Goal: Task Accomplishment & Management: Manage account settings

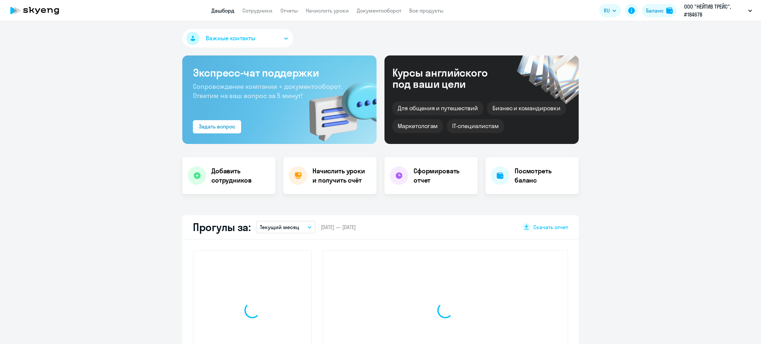
select select "30"
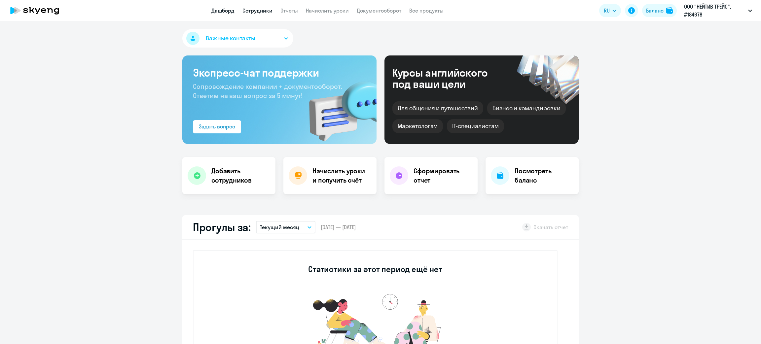
click at [255, 9] on link "Сотрудники" at bounding box center [257, 10] width 30 height 7
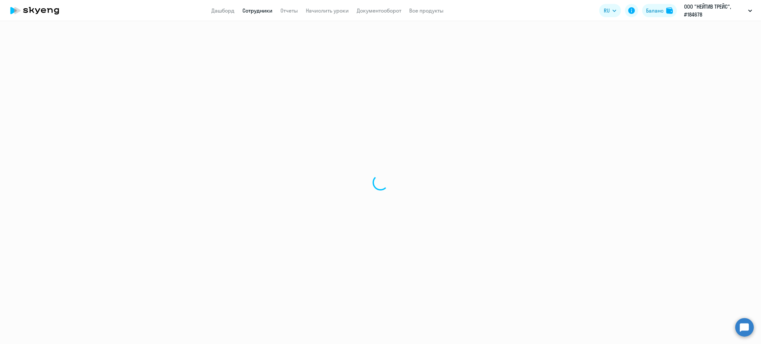
select select "30"
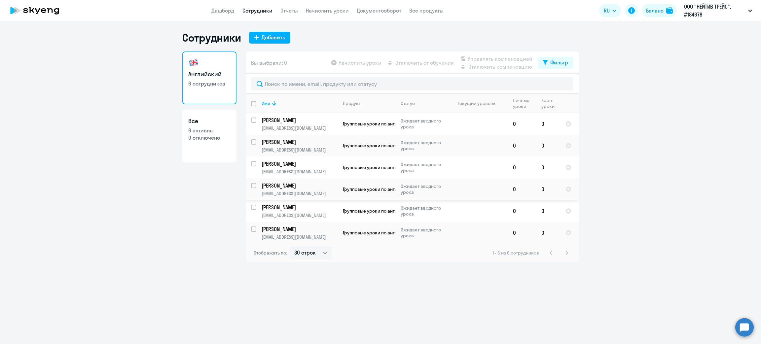
click at [304, 188] on p "[PERSON_NAME]" at bounding box center [299, 185] width 75 height 7
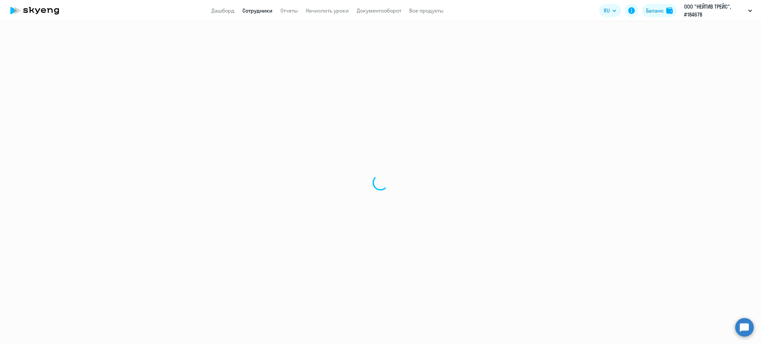
select select "english"
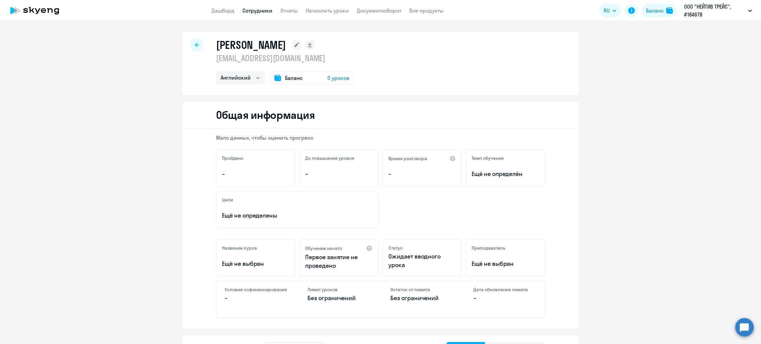
click at [259, 11] on link "Сотрудники" at bounding box center [257, 10] width 30 height 7
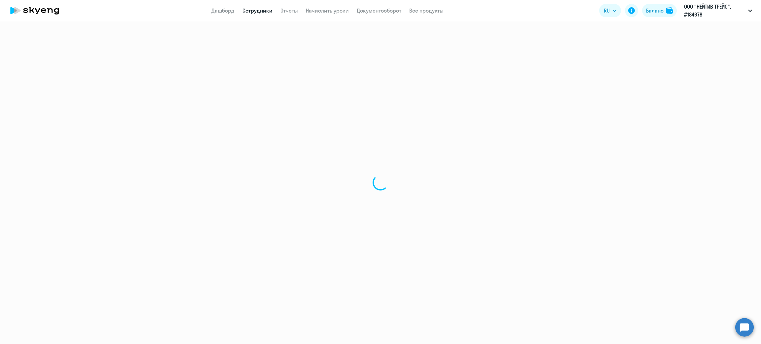
select select "30"
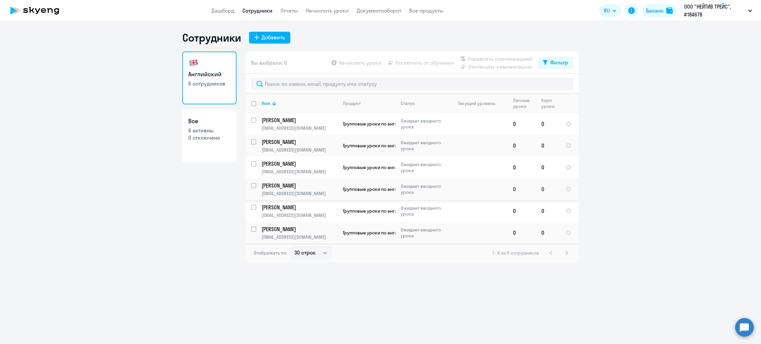
click at [253, 186] on input "select row 25825284" at bounding box center [257, 189] width 13 height 13
checkbox input "true"
click at [411, 65] on span "Отключить от обучения" at bounding box center [424, 63] width 58 height 8
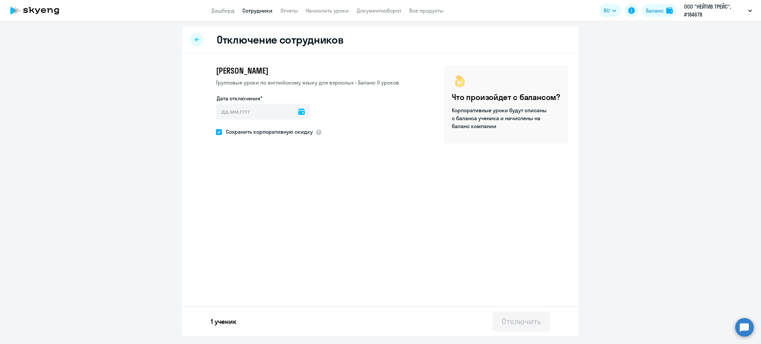
click at [298, 110] on icon at bounding box center [301, 111] width 7 height 7
click at [290, 197] on span "20" at bounding box center [291, 200] width 12 height 12
type input "20.09.2025"
type input "20.9.2025"
click at [504, 318] on div "Отключить" at bounding box center [521, 321] width 39 height 11
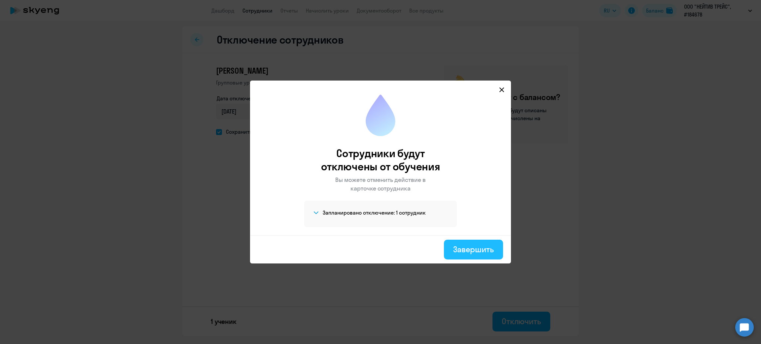
click at [462, 254] on div "Завершить" at bounding box center [473, 249] width 41 height 11
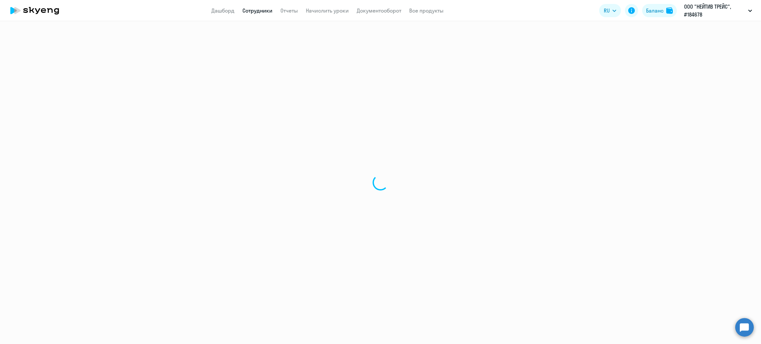
select select "30"
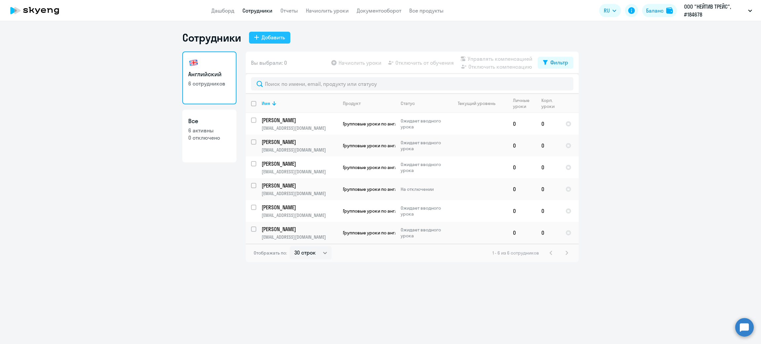
click at [273, 39] on div "Добавить" at bounding box center [273, 37] width 23 height 8
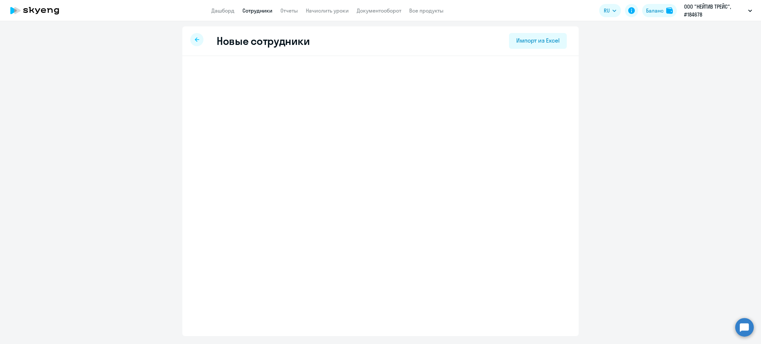
select select "english_adult_f2g_base"
select select "3"
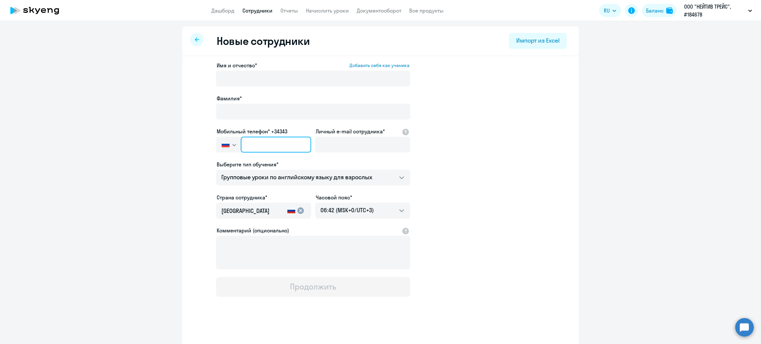
click at [253, 142] on input "text" at bounding box center [276, 145] width 70 height 16
paste input "[PHONE_NUMBER]"
type input "[PHONE_NUMBER]"
click at [359, 148] on input "Личный e-mail сотрудника*" at bounding box center [362, 145] width 95 height 16
paste input "[EMAIL_ADDRESS][DOMAIN_NAME]"
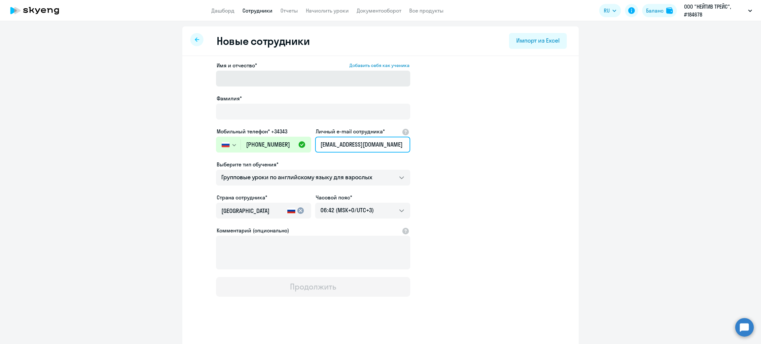
type input "[EMAIL_ADDRESS][DOMAIN_NAME]"
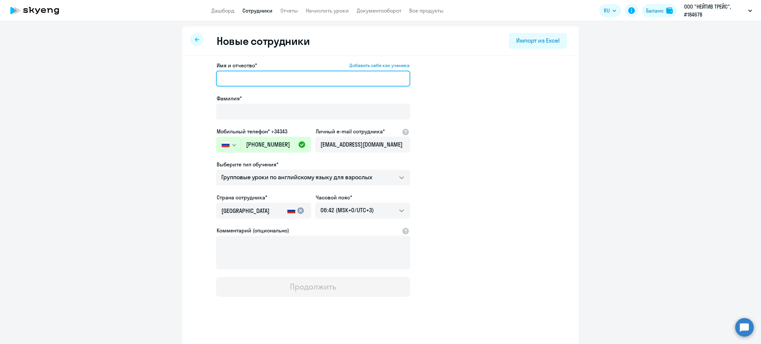
click at [281, 77] on input "Имя и отчество* Добавить себя как ученика" at bounding box center [313, 79] width 194 height 16
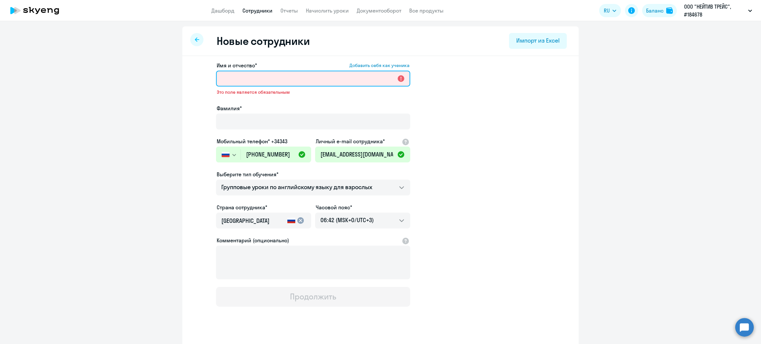
paste input "[PERSON_NAME]"
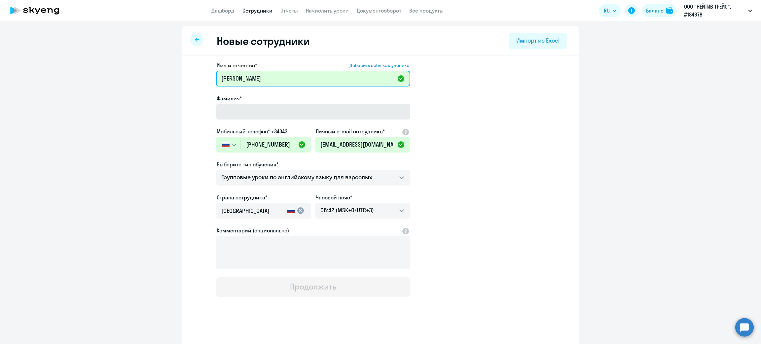
type input "[PERSON_NAME]"
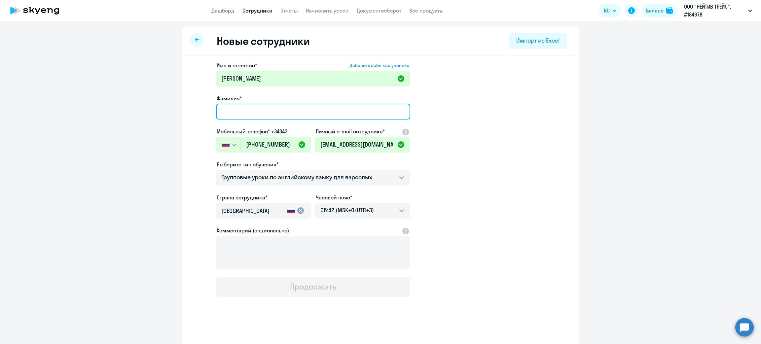
click at [265, 113] on input "Фамилия*" at bounding box center [313, 112] width 194 height 16
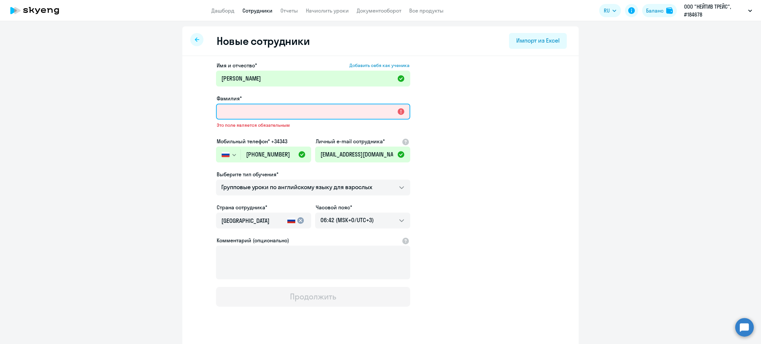
paste input "[PERSON_NAME]"
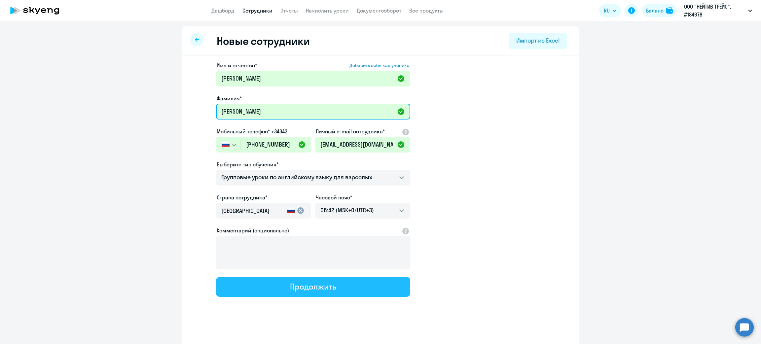
type input "[PERSON_NAME]"
click at [279, 287] on button "Продолжить" at bounding box center [313, 287] width 194 height 20
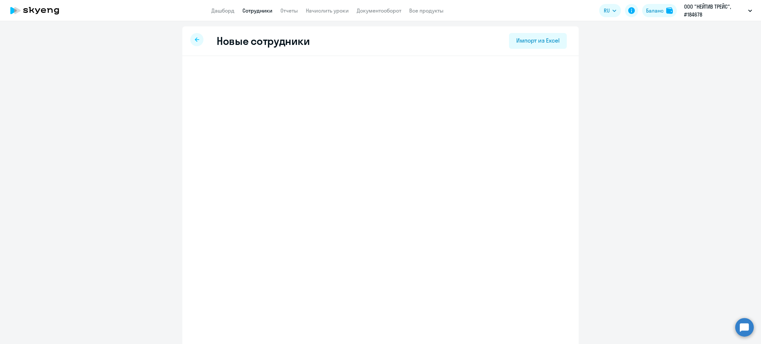
select select "english_adult_f2g_base"
select select "3"
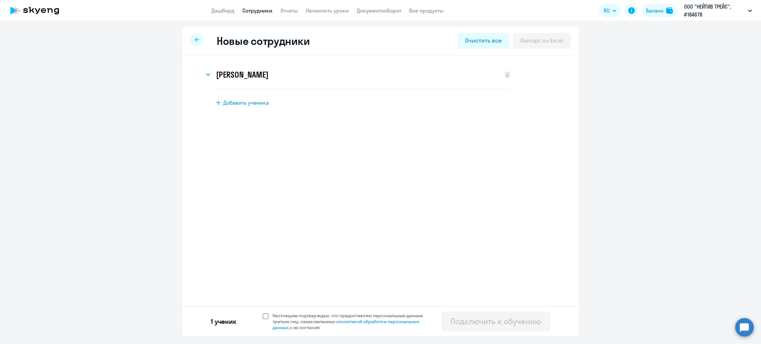
click at [265, 319] on span at bounding box center [266, 316] width 6 height 6
click at [263, 313] on input "Настоящим подтверждаю, что предоставляю персональные данные третьих лиц, ознако…" at bounding box center [262, 312] width 0 height 0
checkbox input "true"
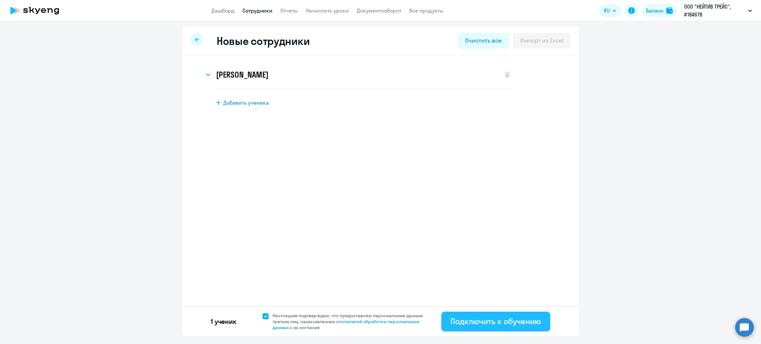
click at [468, 321] on div "Подключить к обучению" at bounding box center [496, 321] width 91 height 11
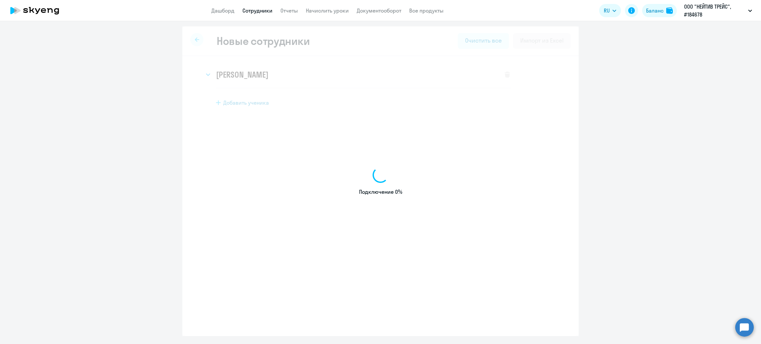
select select "english_adult_f2g_base"
select select "3"
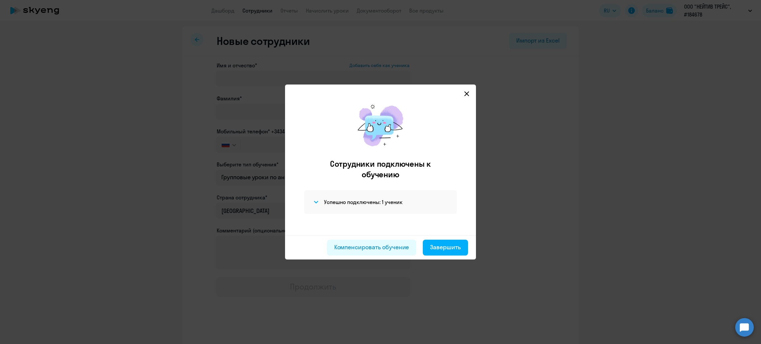
drag, startPoint x: 469, startPoint y: 96, endPoint x: 459, endPoint y: 83, distance: 16.0
click at [469, 95] on icon at bounding box center [466, 93] width 5 height 5
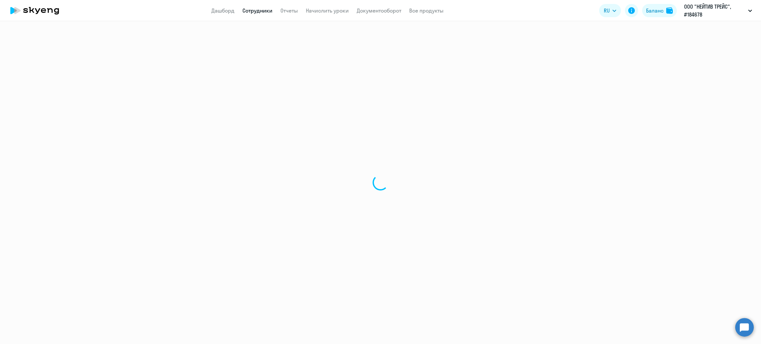
click at [278, 9] on nav "Дашборд Сотрудники Отчеты Начислить уроки Документооборот Все продукты" at bounding box center [327, 11] width 232 height 8
select select "30"
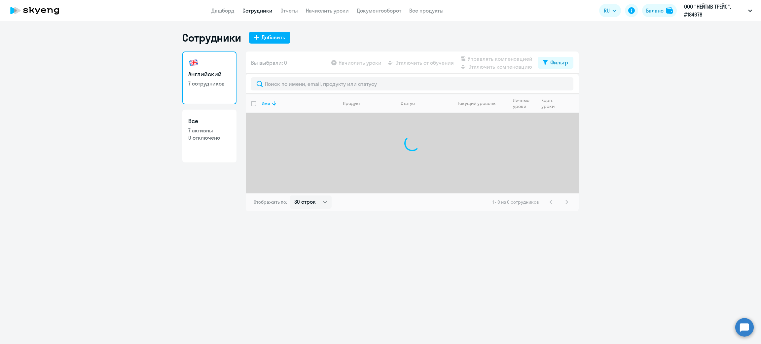
click at [261, 11] on link "Сотрудники" at bounding box center [257, 10] width 30 height 7
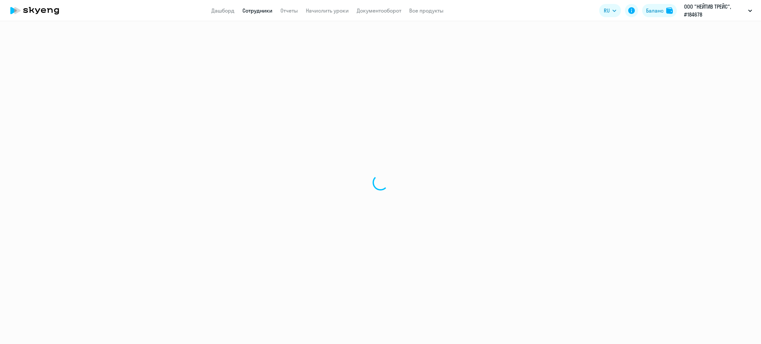
select select "30"
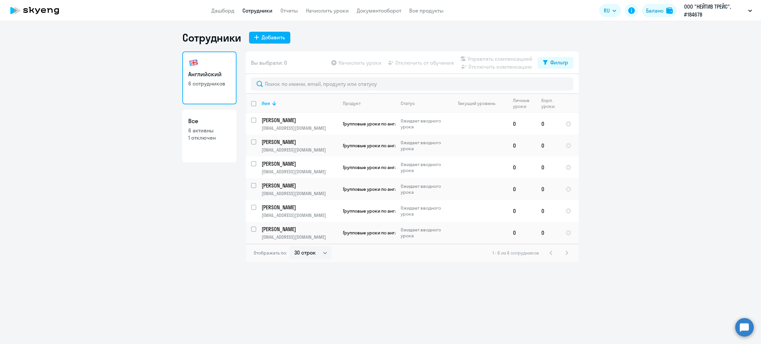
click at [225, 139] on p "1 отключен" at bounding box center [209, 137] width 42 height 7
select select "30"
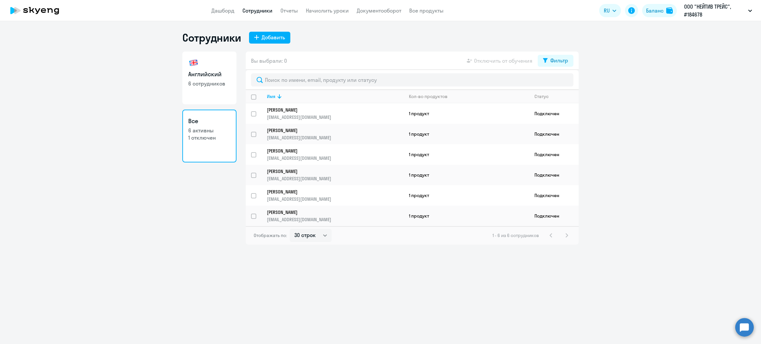
click at [231, 62] on link "Английский 6 сотрудников" at bounding box center [209, 78] width 54 height 53
select select "30"
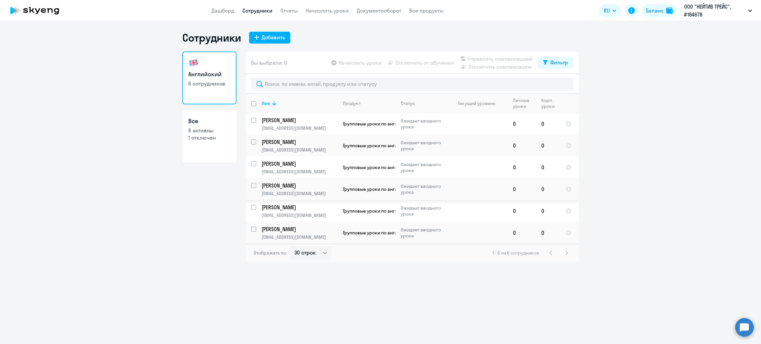
click at [288, 190] on td "[PERSON_NAME] [EMAIL_ADDRESS][DOMAIN_NAME]" at bounding box center [296, 189] width 81 height 22
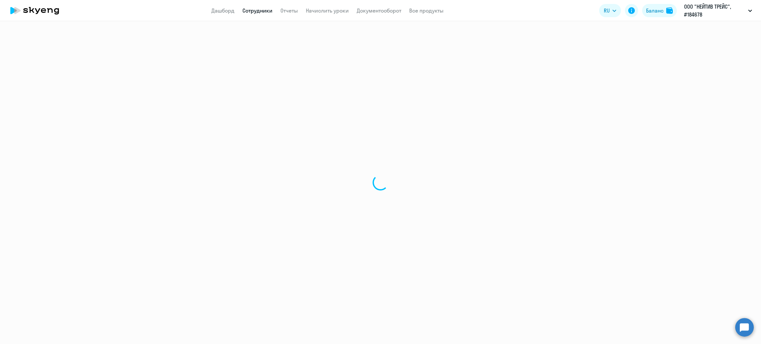
select select "english"
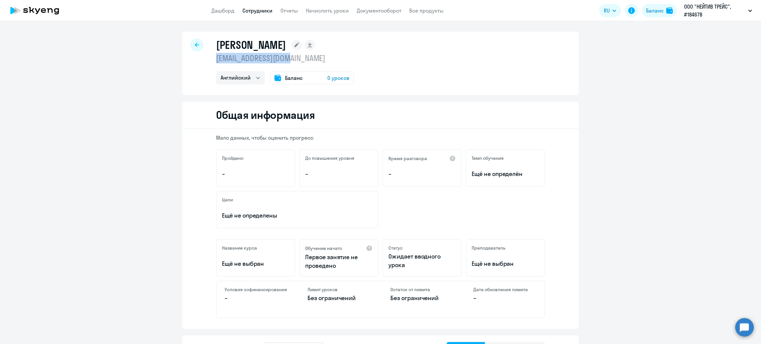
drag, startPoint x: 301, startPoint y: 58, endPoint x: 213, endPoint y: 56, distance: 87.6
click at [216, 56] on p "[EMAIL_ADDRESS][DOMAIN_NAME]" at bounding box center [285, 58] width 138 height 11
copy p "[EMAIL_ADDRESS][DOMAIN_NAME]"
click at [256, 10] on link "Сотрудники" at bounding box center [257, 10] width 30 height 7
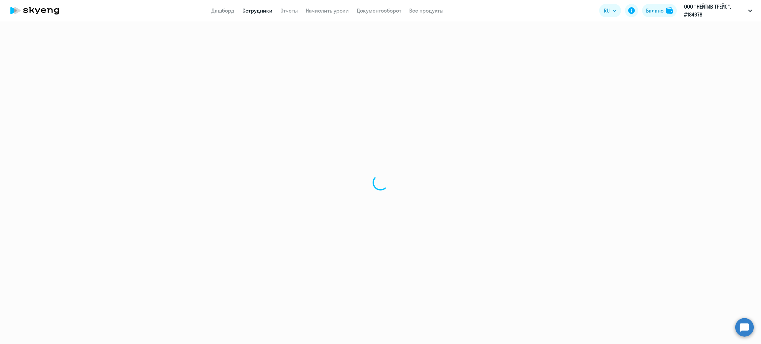
select select "30"
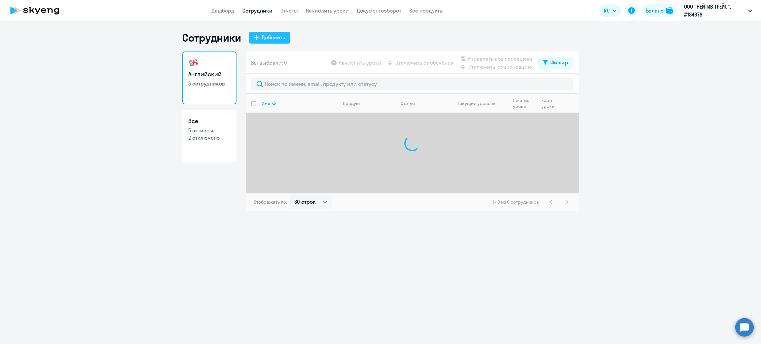
click at [271, 36] on div "Добавить" at bounding box center [273, 37] width 23 height 8
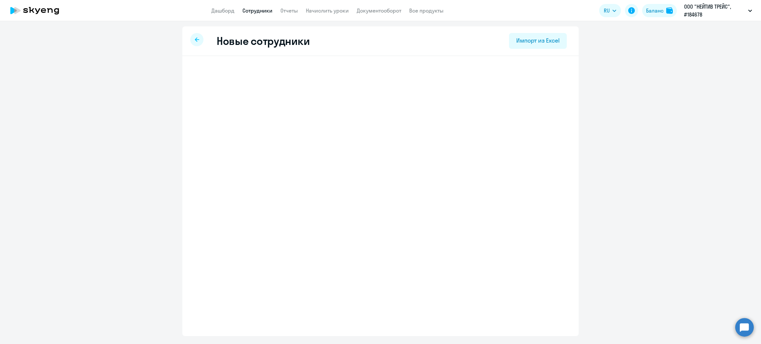
select select "english_adult_f2g_base"
select select "3"
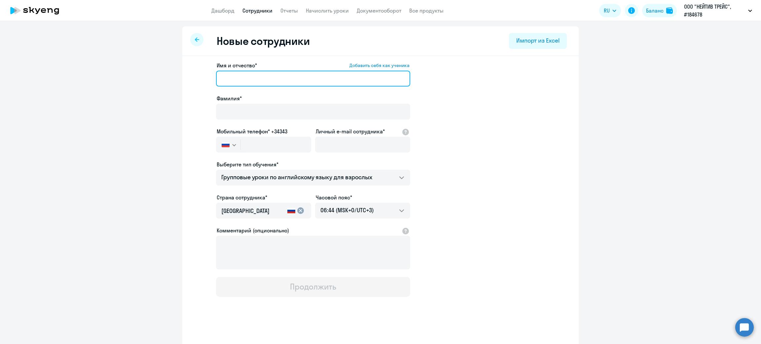
click at [257, 81] on input "Имя и отчество* Добавить себя как ученика" at bounding box center [313, 79] width 194 height 16
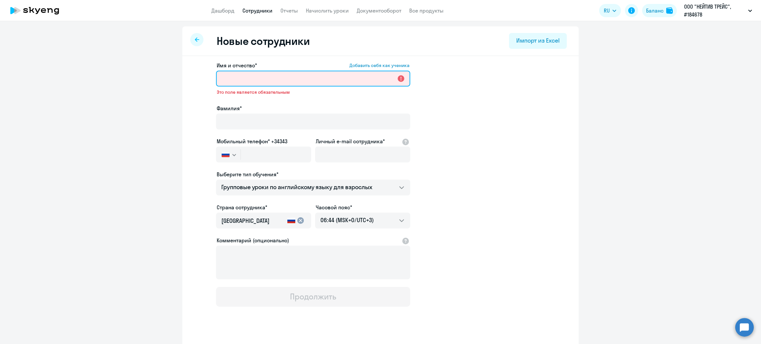
paste input "[PERSON_NAME]"
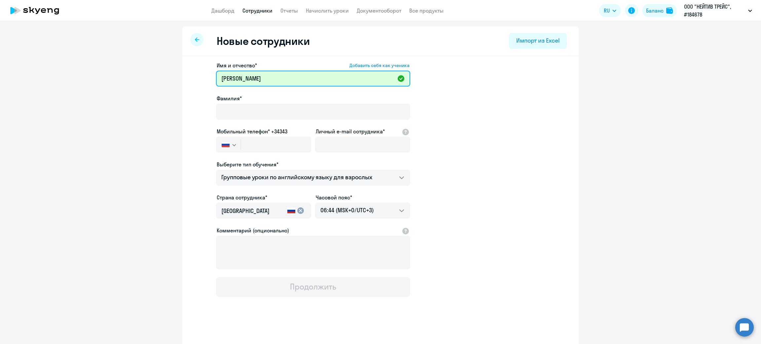
click at [255, 78] on input "[PERSON_NAME]" at bounding box center [313, 79] width 194 height 16
type input "[PERSON_NAME]"
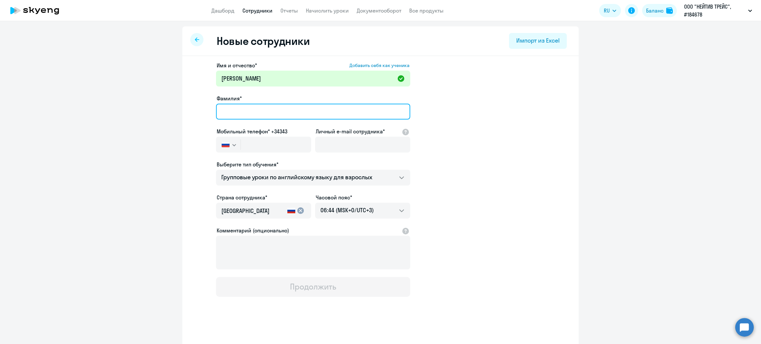
drag, startPoint x: 251, startPoint y: 106, endPoint x: 253, endPoint y: 110, distance: 4.0
click at [251, 106] on input "Фамилия*" at bounding box center [313, 112] width 194 height 16
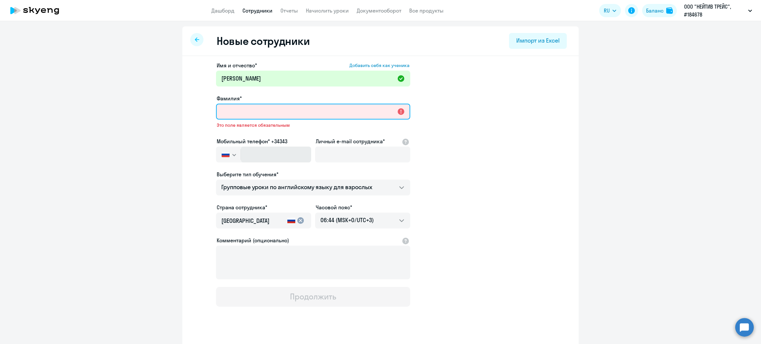
paste input "[PERSON_NAME]"
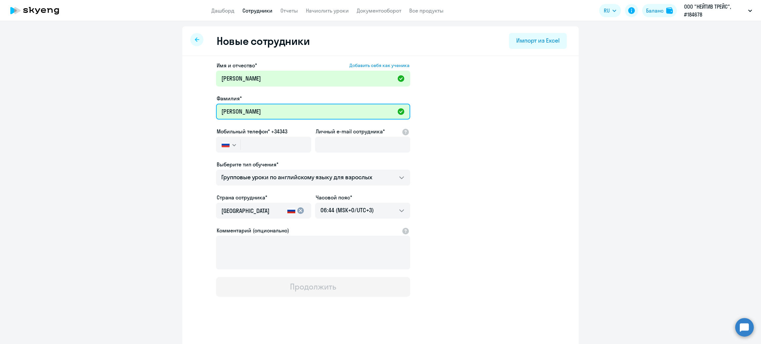
type input "[PERSON_NAME]"
click at [258, 134] on label "Мобильный телефон* +34343" at bounding box center [252, 132] width 71 height 8
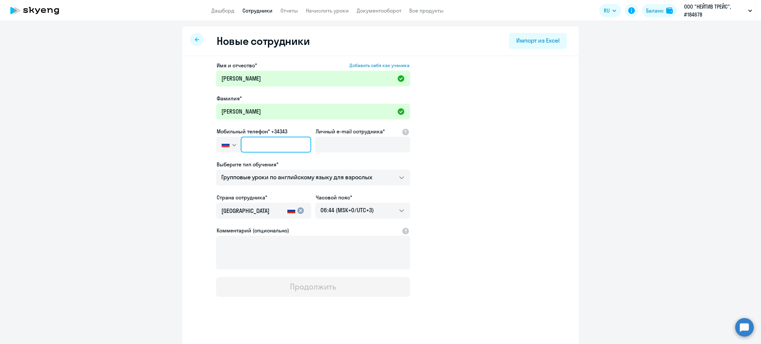
click at [258, 140] on input "text" at bounding box center [276, 145] width 70 height 16
paste input "[PHONE_NUMBER]"
type input "[PHONE_NUMBER]"
click at [365, 145] on input "Личный e-mail сотрудника*" at bounding box center [362, 145] width 95 height 16
paste input "[EMAIL_ADDRESS][DOMAIN_NAME]"
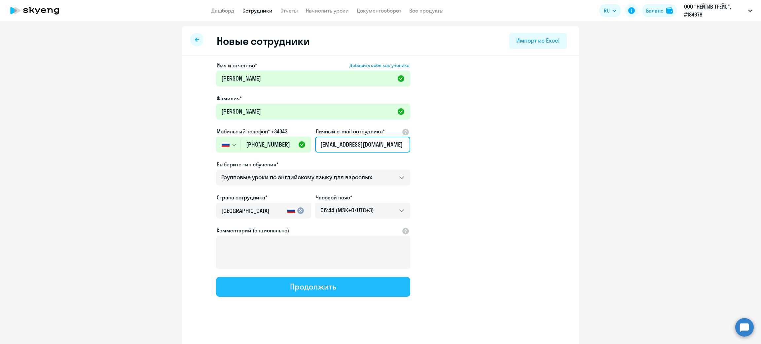
type input "[EMAIL_ADDRESS][DOMAIN_NAME]"
click at [306, 287] on div "Продолжить" at bounding box center [313, 286] width 46 height 11
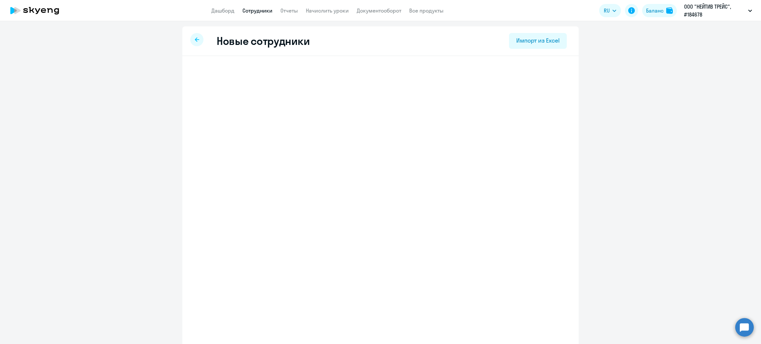
select select "english_adult_f2g_base"
select select "3"
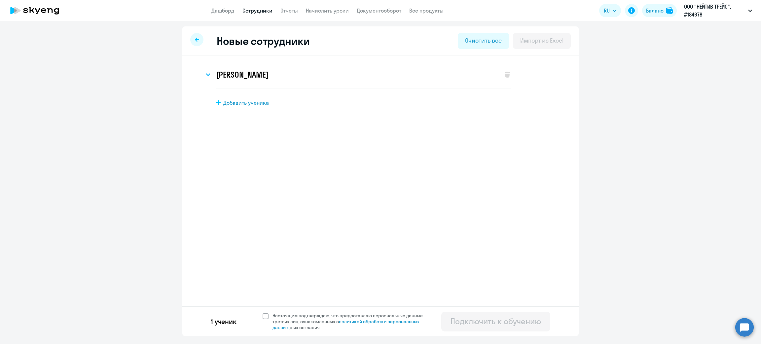
click at [271, 316] on span "Настоящим подтверждаю, что предоставляю персональные данные третьих лиц, ознако…" at bounding box center [350, 322] width 162 height 18
click at [263, 313] on input "Настоящим подтверждаю, что предоставляю персональные данные третьих лиц, ознако…" at bounding box center [262, 312] width 0 height 0
checkbox input "true"
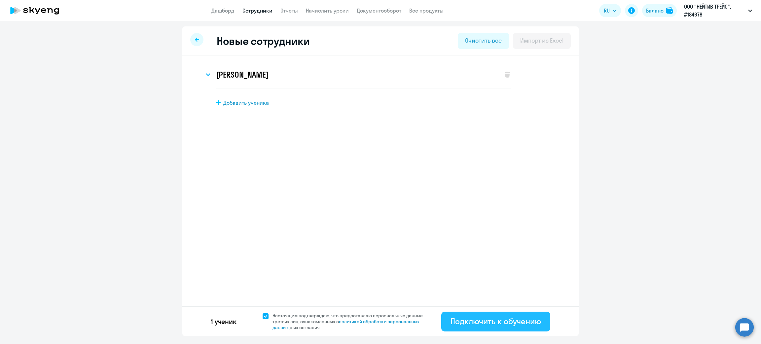
click at [491, 321] on div "Подключить к обучению" at bounding box center [496, 321] width 91 height 11
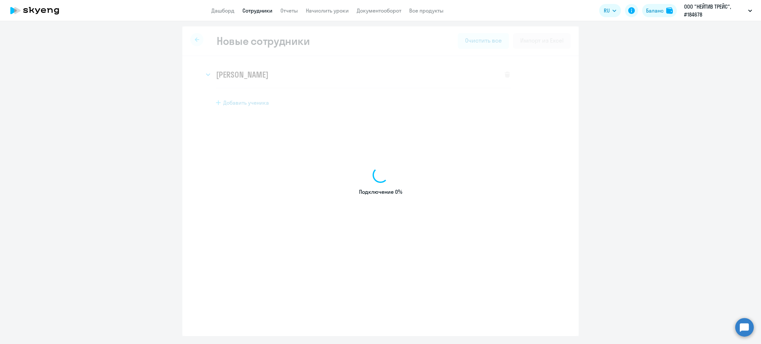
select select "english_adult_f2g_base"
select select "3"
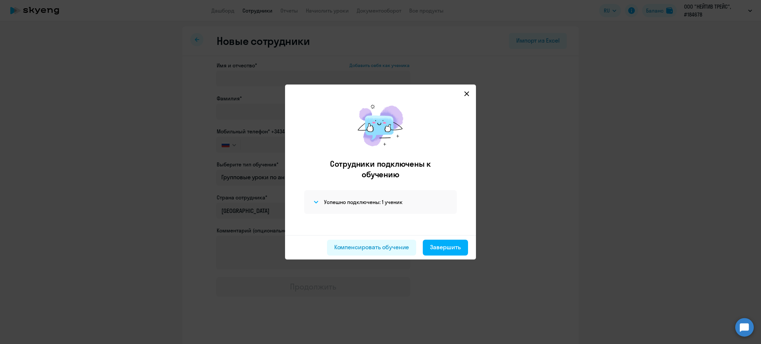
click at [463, 94] on svg-icon at bounding box center [467, 94] width 8 height 8
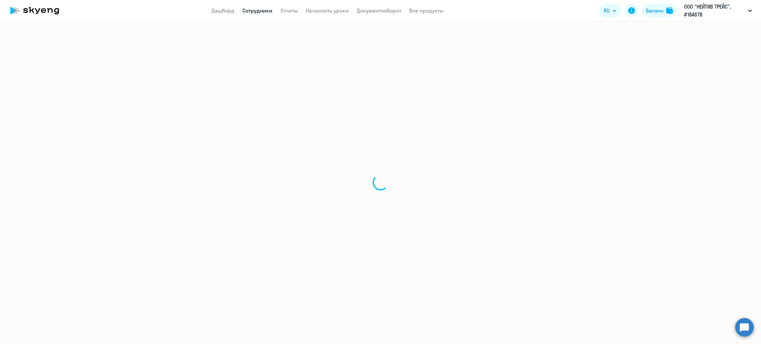
click at [253, 5] on app-header "Дашборд Сотрудники Отчеты Начислить уроки Документооборот Все продукты Дашборд …" at bounding box center [380, 10] width 761 height 21
select select "30"
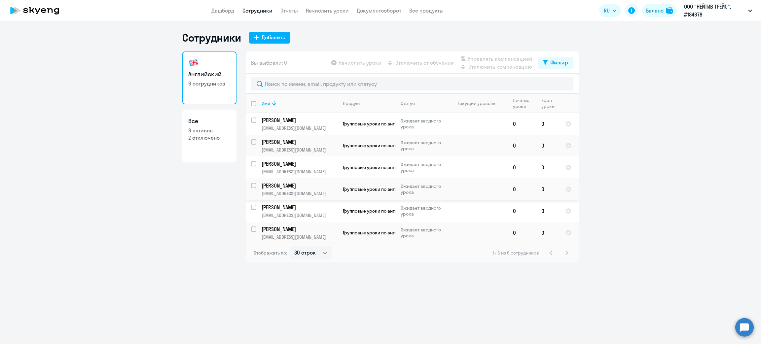
click at [286, 184] on p "[PERSON_NAME]" at bounding box center [299, 185] width 75 height 7
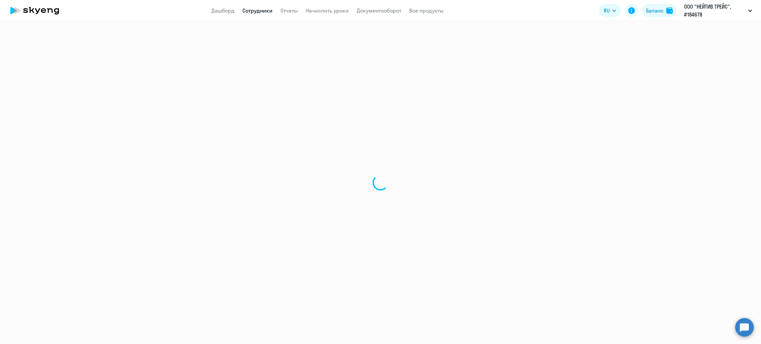
select select "english"
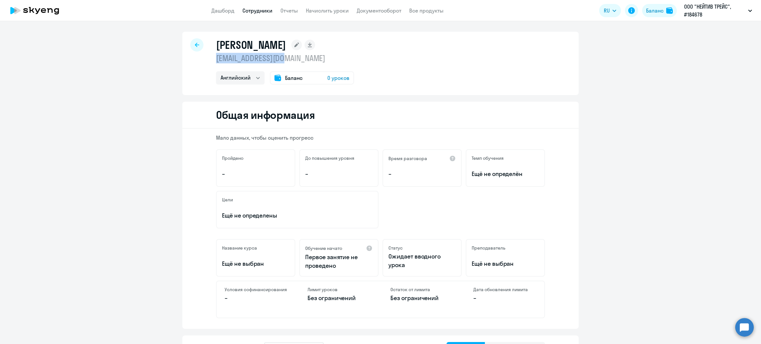
drag, startPoint x: 286, startPoint y: 59, endPoint x: 213, endPoint y: 63, distance: 73.4
click at [216, 63] on p "[EMAIL_ADDRESS][DOMAIN_NAME]" at bounding box center [285, 58] width 138 height 11
copy p "[EMAIL_ADDRESS][DOMAIN_NAME]"
drag, startPoint x: 191, startPoint y: 42, endPoint x: 220, endPoint y: 16, distance: 39.8
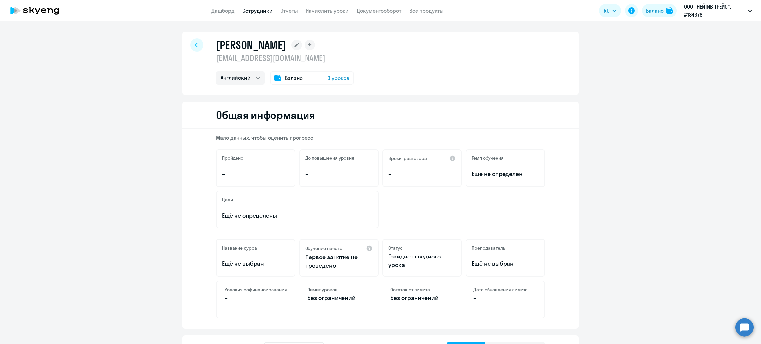
click at [195, 43] on icon at bounding box center [197, 45] width 4 height 5
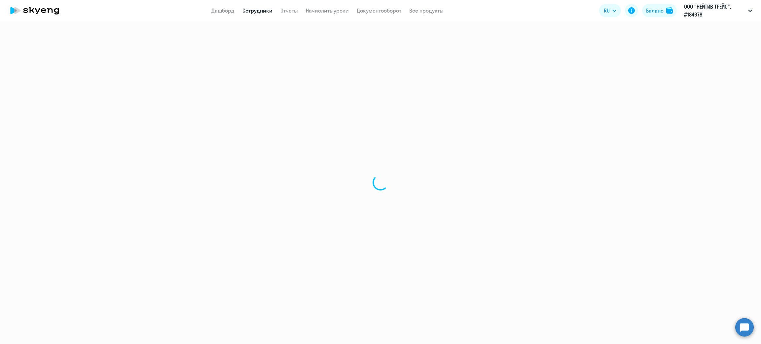
select select "30"
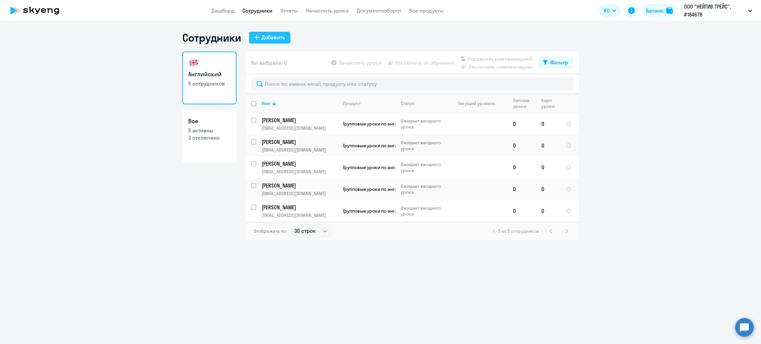
click at [283, 35] on div "Добавить" at bounding box center [273, 37] width 23 height 8
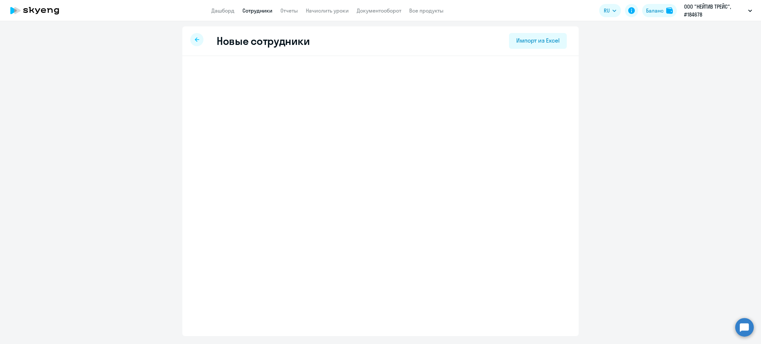
select select "english_adult_f2g_base"
select select "3"
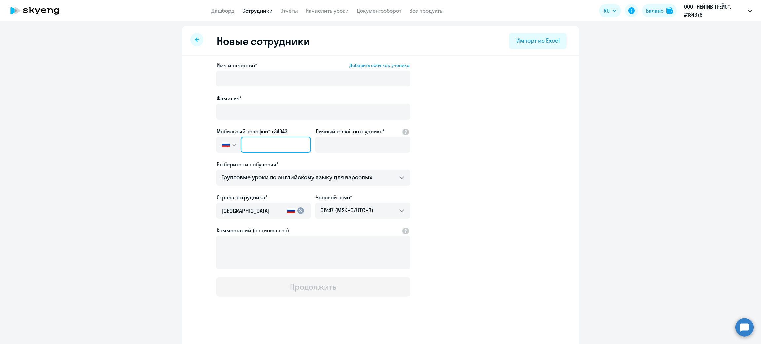
click at [288, 144] on input "text" at bounding box center [276, 145] width 70 height 16
paste input "[PHONE_NUMBER]"
type input "[PHONE_NUMBER]"
click at [365, 145] on input "Личный e-mail сотрудника*" at bounding box center [362, 145] width 95 height 16
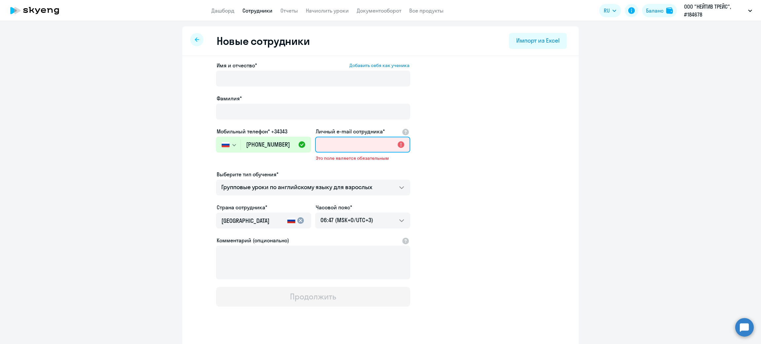
paste input "[EMAIL_ADDRESS][DOMAIN_NAME]"
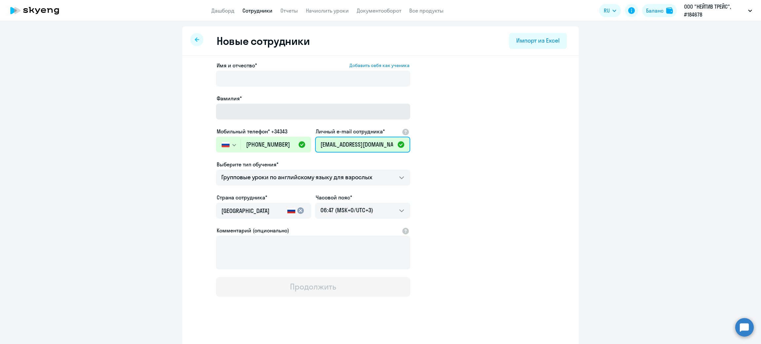
type input "[EMAIL_ADDRESS][DOMAIN_NAME]"
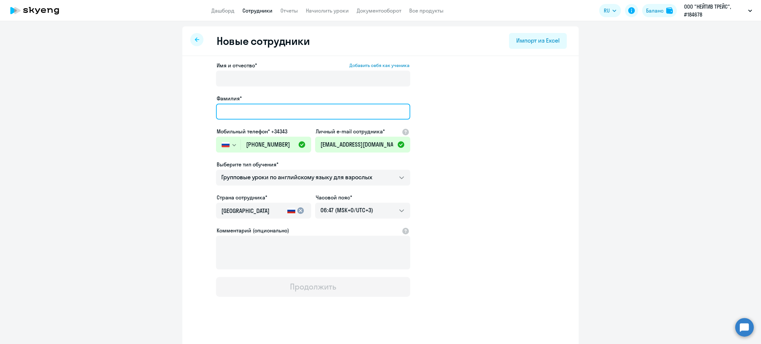
click at [265, 118] on input "Фамилия*" at bounding box center [313, 112] width 194 height 16
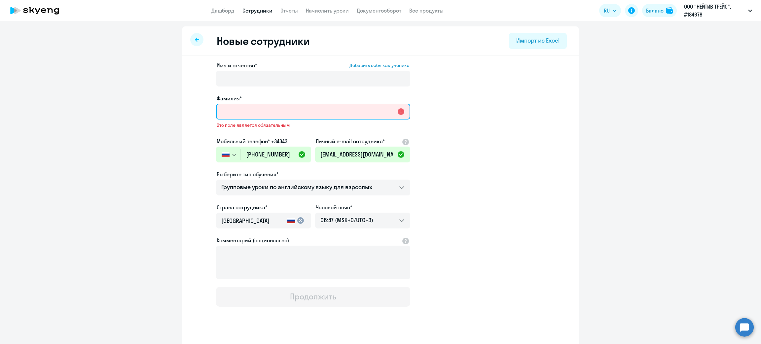
paste input "[PERSON_NAME]"
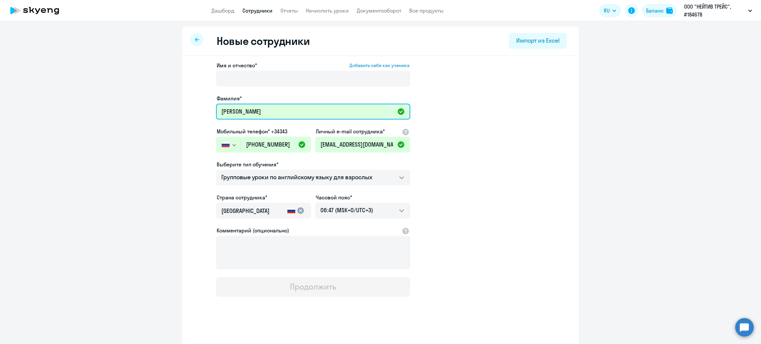
type input "[PERSON_NAME]"
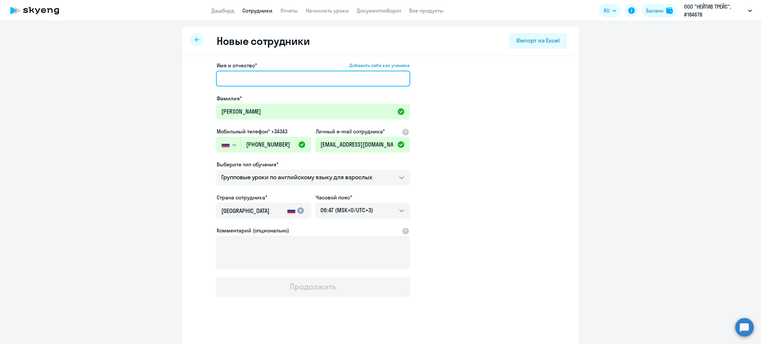
click at [242, 81] on input "Имя и отчество* Добавить себя как ученика" at bounding box center [313, 79] width 194 height 16
paste input "[PERSON_NAME]"
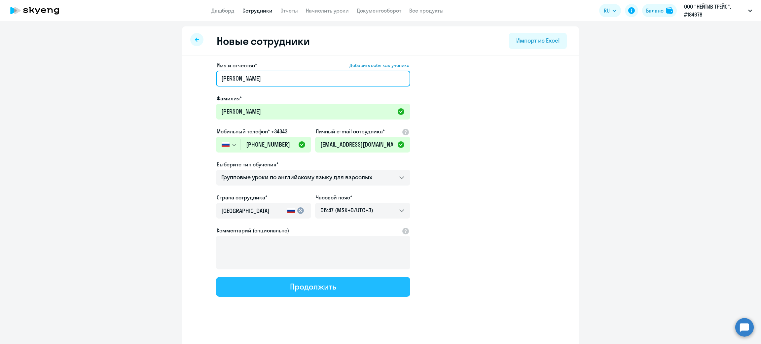
type input "[PERSON_NAME]"
click at [282, 281] on button "Продолжить" at bounding box center [313, 287] width 194 height 20
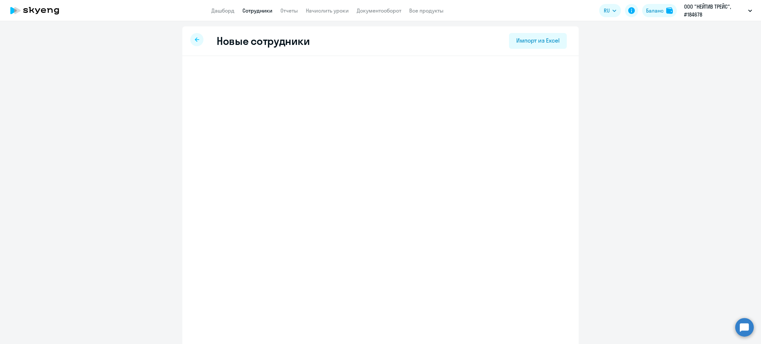
select select "english_adult_f2g_base"
select select "3"
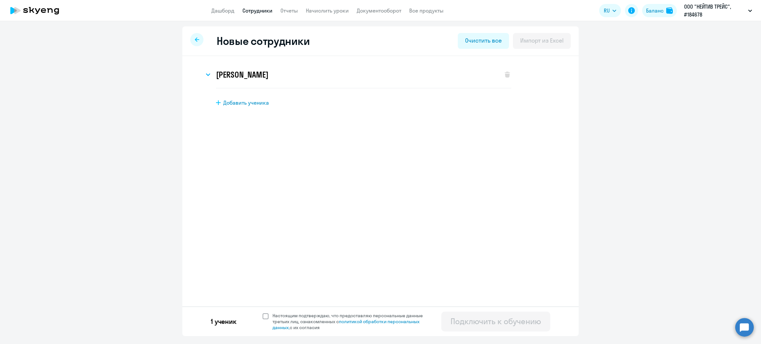
click at [264, 320] on label "Настоящим подтверждаю, что предоставляю персональные данные третьих лиц, ознако…" at bounding box center [347, 322] width 168 height 18
click at [263, 313] on input "Настоящим подтверждаю, что предоставляю персональные данные третьих лиц, ознако…" at bounding box center [262, 312] width 0 height 0
checkbox input "true"
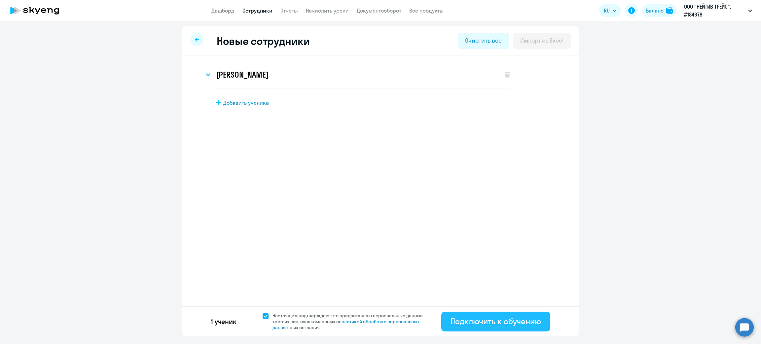
click at [483, 319] on div "Подключить к обучению" at bounding box center [496, 321] width 91 height 11
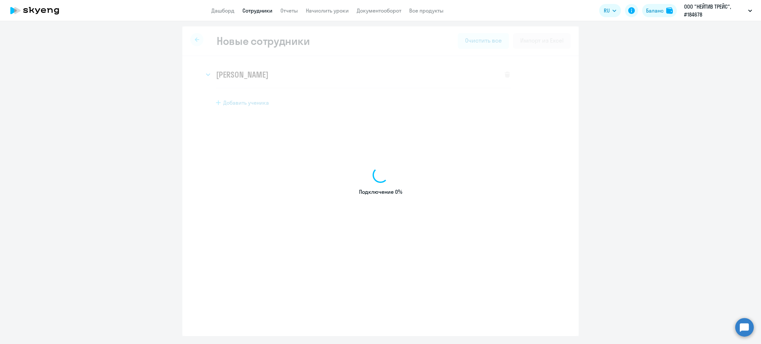
select select "english_adult_f2g_base"
select select "3"
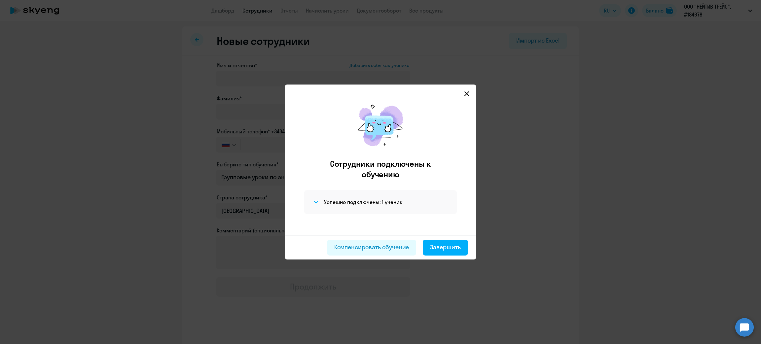
click at [467, 96] on icon at bounding box center [466, 93] width 5 height 5
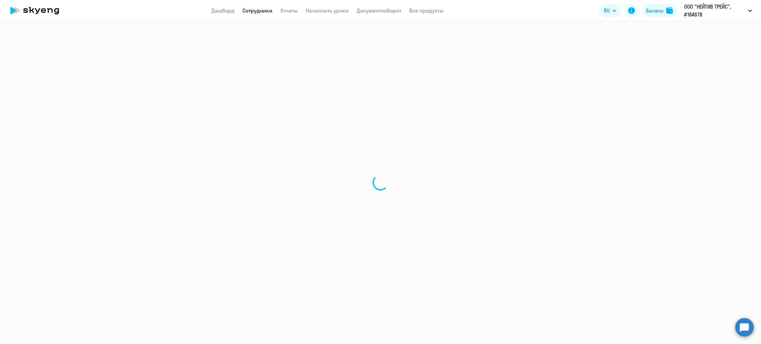
click at [262, 11] on link "Сотрудники" at bounding box center [257, 10] width 30 height 7
click at [263, 14] on app-menu-item-link "Сотрудники" at bounding box center [257, 11] width 30 height 8
click at [263, 11] on link "Сотрудники" at bounding box center [257, 10] width 30 height 7
click at [220, 7] on app-menu-item-link "Дашборд" at bounding box center [222, 11] width 23 height 8
click at [222, 10] on link "Дашборд" at bounding box center [222, 10] width 23 height 7
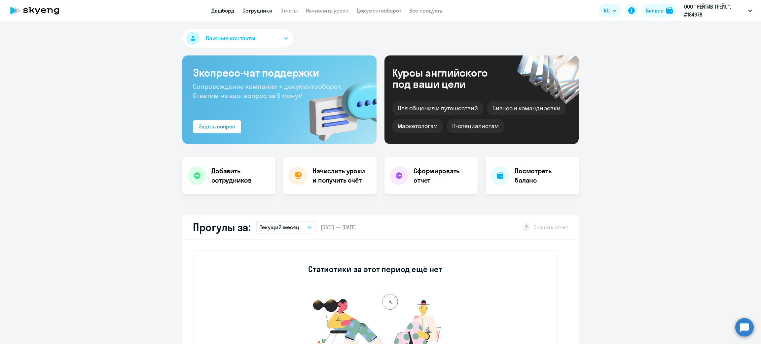
click at [258, 10] on link "Сотрудники" at bounding box center [257, 10] width 30 height 7
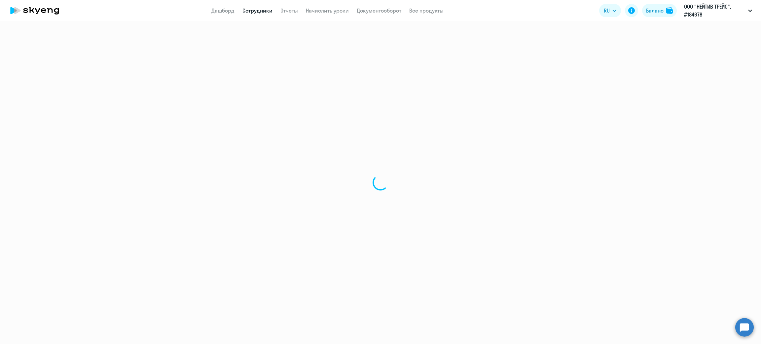
select select "30"
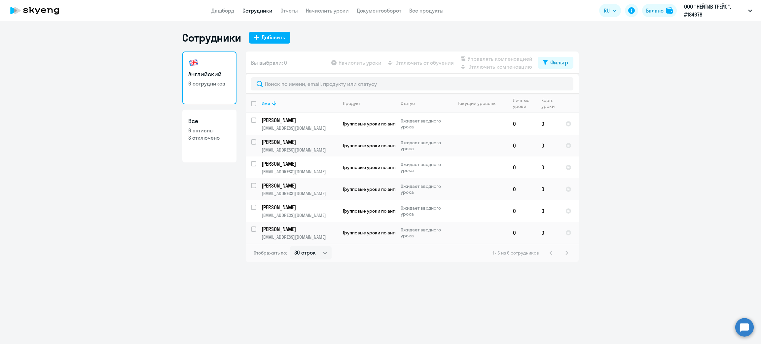
click at [522, 344] on html "Дашборд Сотрудники Отчеты Начислить уроки Документооборот Все продукты Дашборд …" at bounding box center [380, 172] width 761 height 344
click at [301, 189] on p "[PERSON_NAME]" at bounding box center [299, 185] width 75 height 7
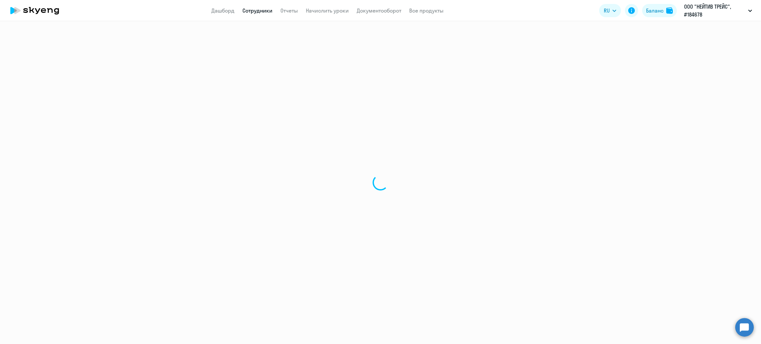
select select "english"
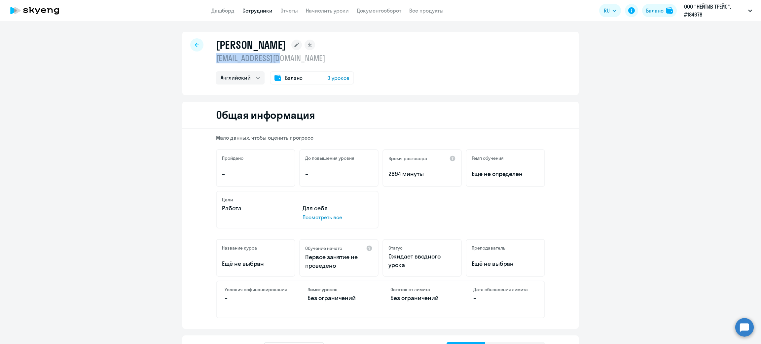
drag, startPoint x: 310, startPoint y: 61, endPoint x: 214, endPoint y: 59, distance: 95.8
click at [216, 59] on p "[EMAIL_ADDRESS][DOMAIN_NAME]" at bounding box center [285, 58] width 138 height 11
copy p "[EMAIL_ADDRESS][DOMAIN_NAME]"
